Goal: Check status: Check status

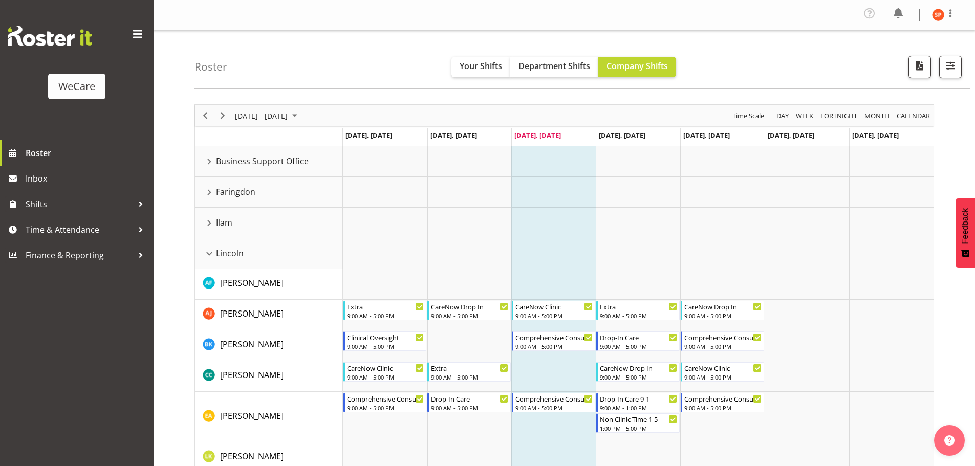
scroll to position [358, 0]
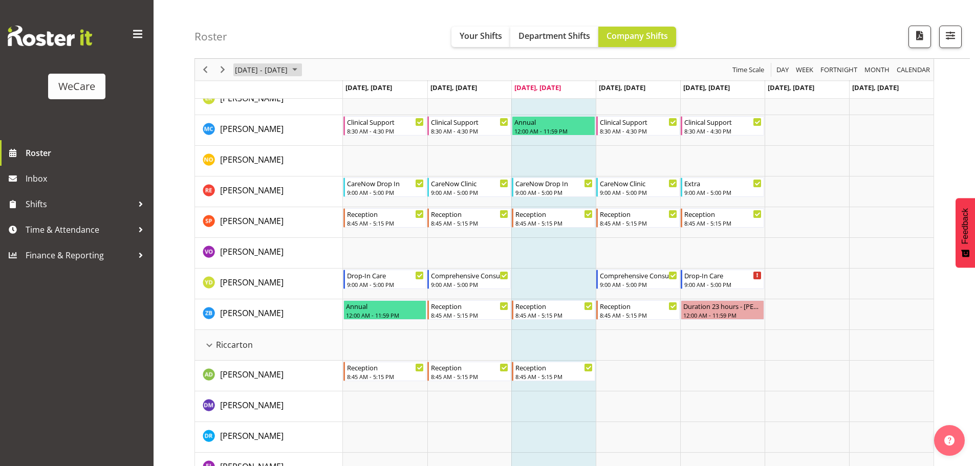
click at [254, 69] on span "[DATE] - [DATE]" at bounding box center [261, 69] width 55 height 13
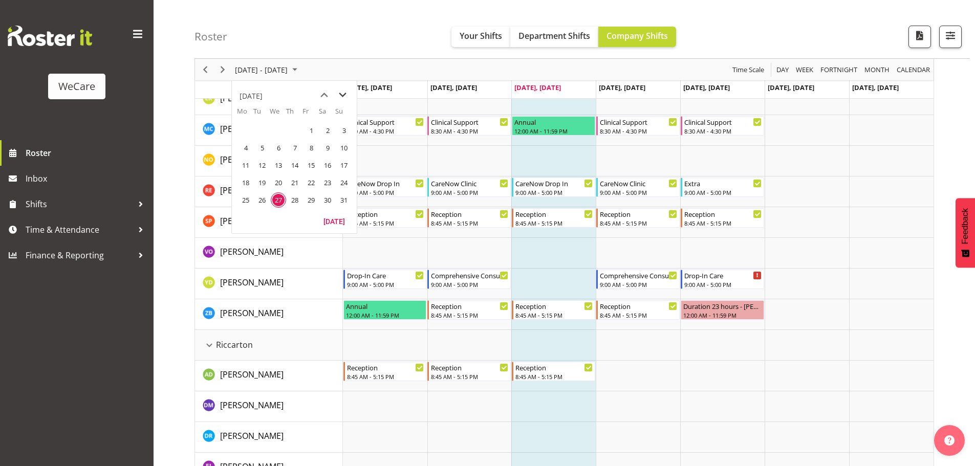
click at [344, 96] on span "next month" at bounding box center [343, 95] width 18 height 18
click at [300, 131] on span "4" at bounding box center [294, 130] width 15 height 15
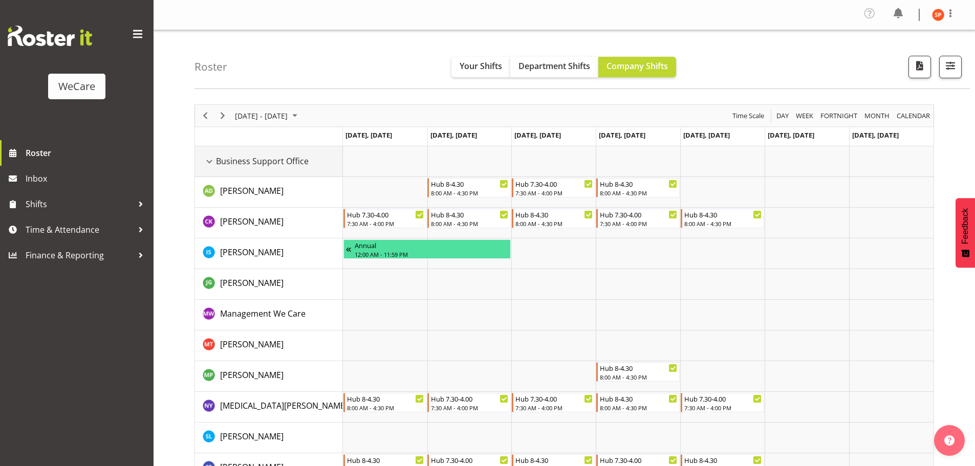
drag, startPoint x: 208, startPoint y: 164, endPoint x: 207, endPoint y: 194, distance: 30.2
click at [208, 164] on div "Business Support Office resource" at bounding box center [209, 161] width 13 height 13
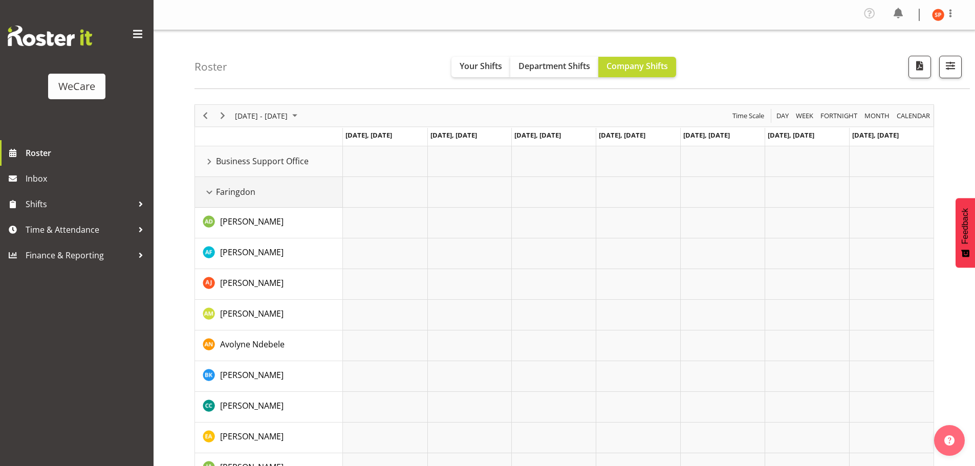
click at [208, 190] on div "Faringdon resource" at bounding box center [209, 192] width 13 height 13
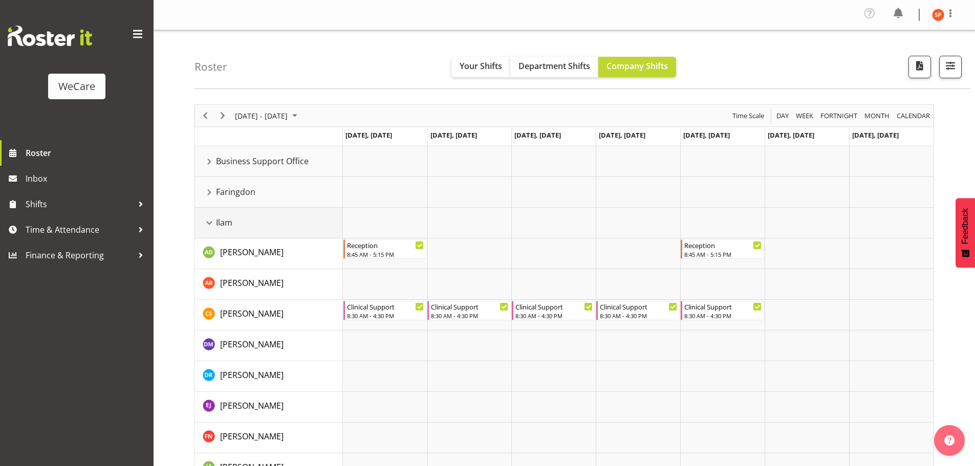
click at [209, 223] on div "Ilam resource" at bounding box center [209, 222] width 13 height 13
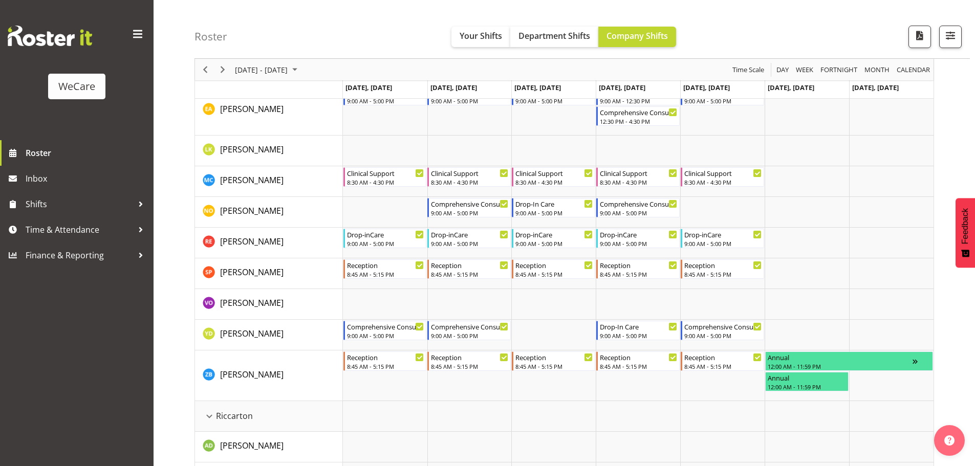
scroll to position [256, 0]
